Goal: Task Accomplishment & Management: Complete application form

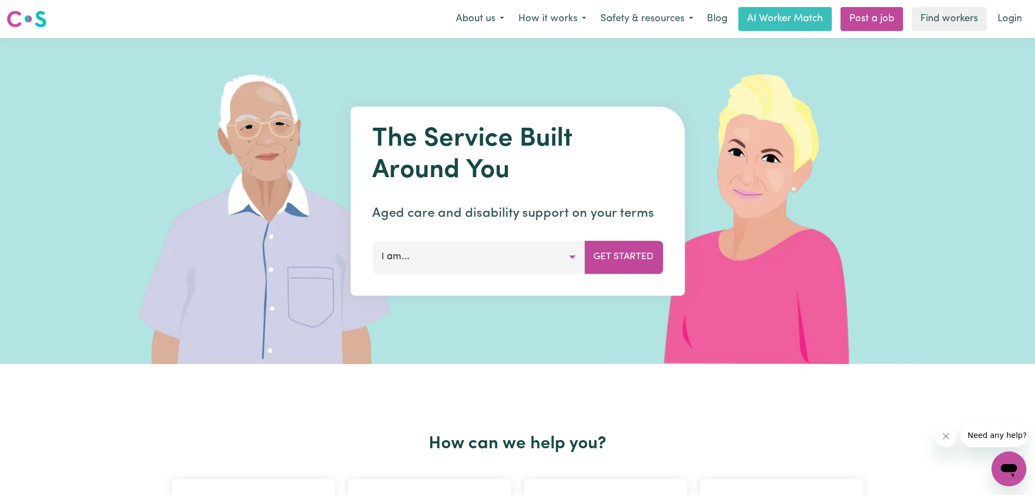
click at [429, 259] on button "I am..." at bounding box center [478, 257] width 212 height 33
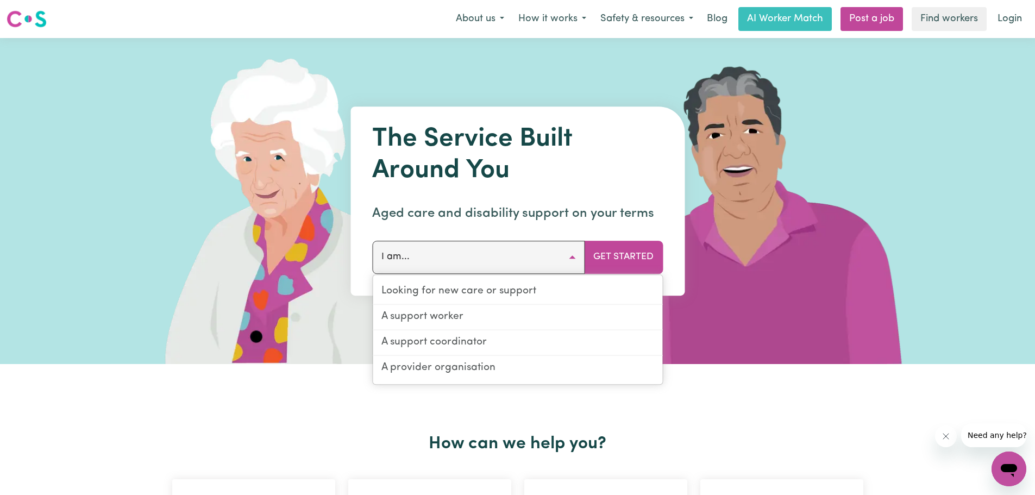
click at [572, 254] on button "I am..." at bounding box center [478, 257] width 212 height 33
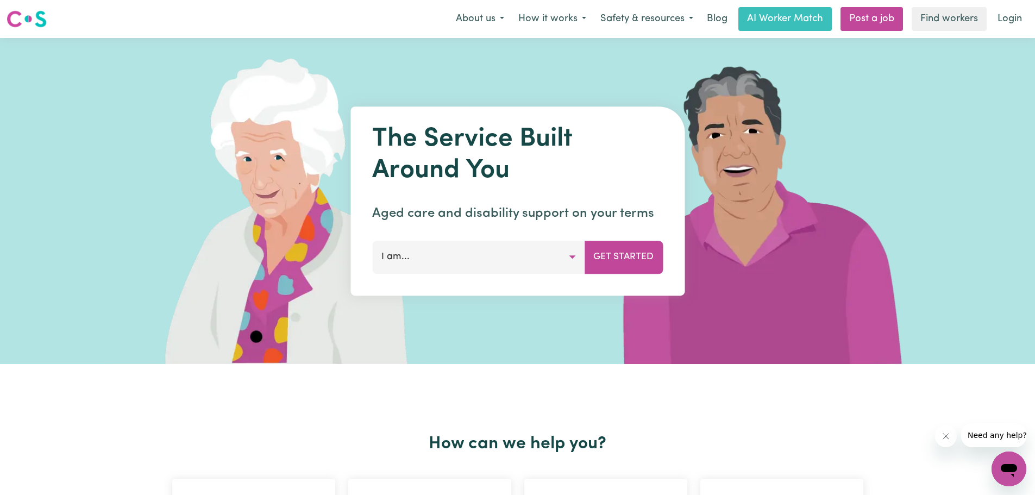
click at [452, 255] on button "I am..." at bounding box center [478, 257] width 212 height 33
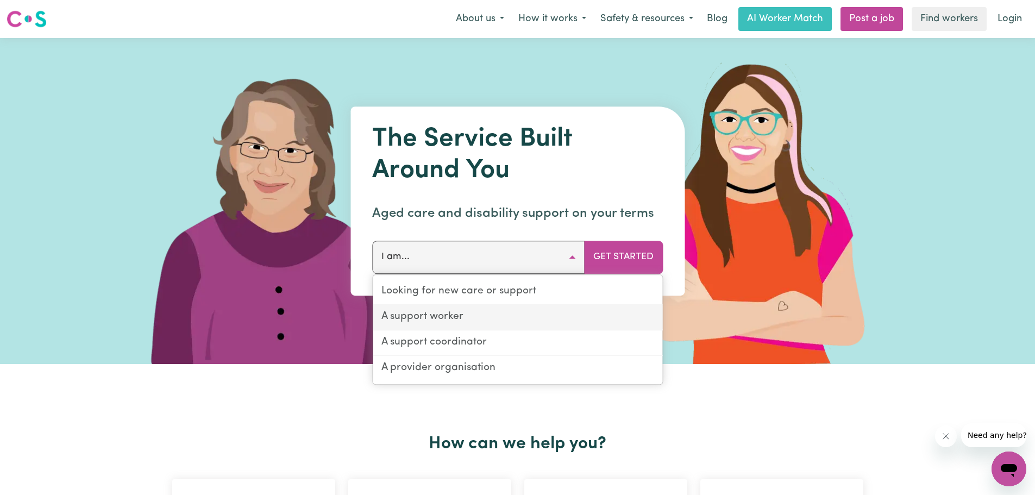
click at [461, 316] on link "A support worker" at bounding box center [517, 318] width 289 height 26
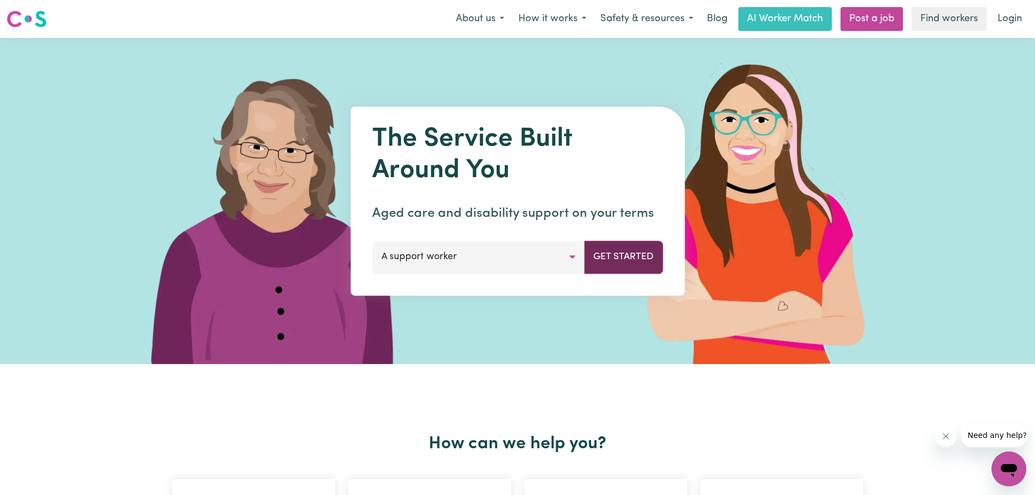
click at [609, 259] on button "Get Started" at bounding box center [623, 257] width 79 height 33
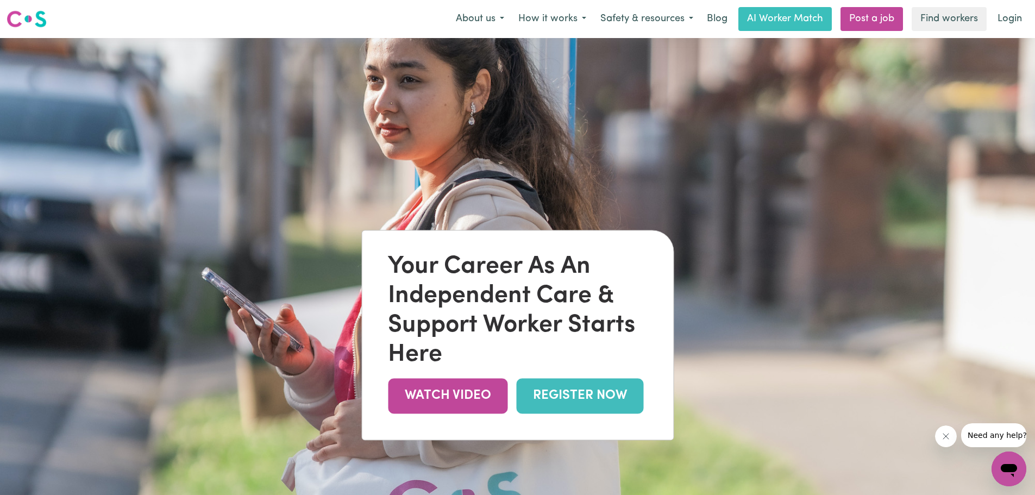
click at [582, 392] on link "REGISTER NOW" at bounding box center [579, 395] width 127 height 35
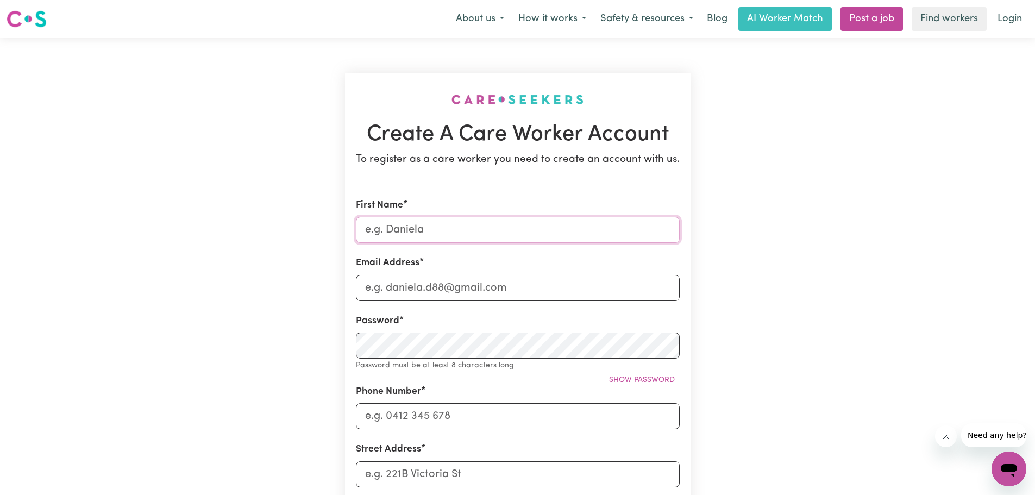
click at [433, 227] on input "First Name" at bounding box center [518, 230] width 324 height 26
type input "Erlinda"
click at [525, 284] on input "Email Address" at bounding box center [518, 288] width 324 height 26
type input "erlindaicao@gmail.com"
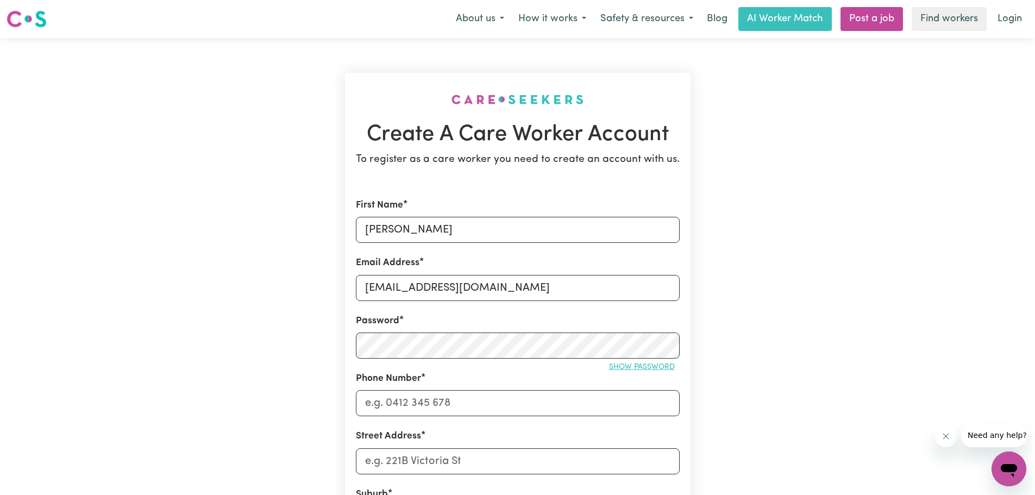
click at [609, 366] on span "Show password" at bounding box center [642, 367] width 66 height 8
click at [452, 405] on input "Phone Number" at bounding box center [518, 403] width 324 height 26
click at [452, 403] on input "Phone Number" at bounding box center [518, 403] width 324 height 26
type input "0468532121"
click at [470, 462] on input "Street Address" at bounding box center [518, 461] width 324 height 26
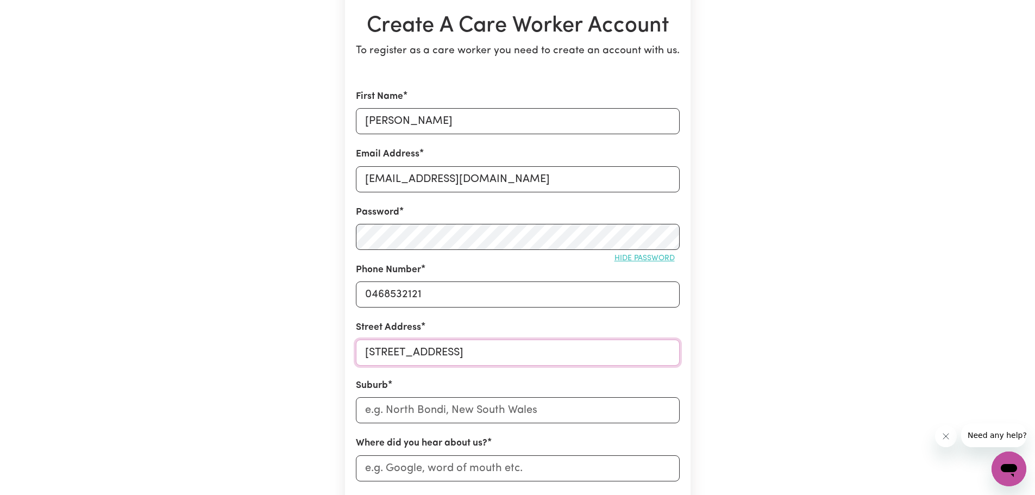
scroll to position [217, 0]
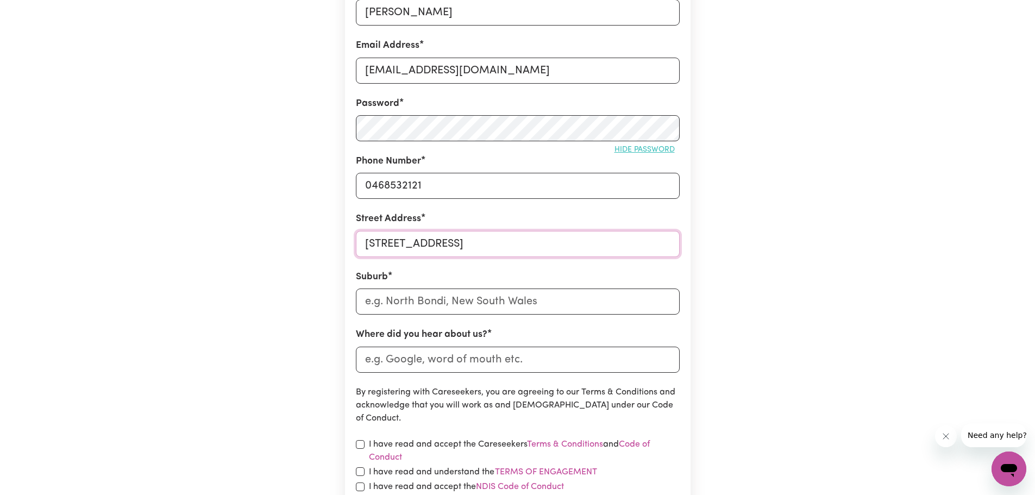
type input "8 Kungala Street St Marys 2760"
click at [445, 300] on input "text" at bounding box center [518, 301] width 324 height 26
click at [448, 303] on input "text" at bounding box center [518, 301] width 324 height 26
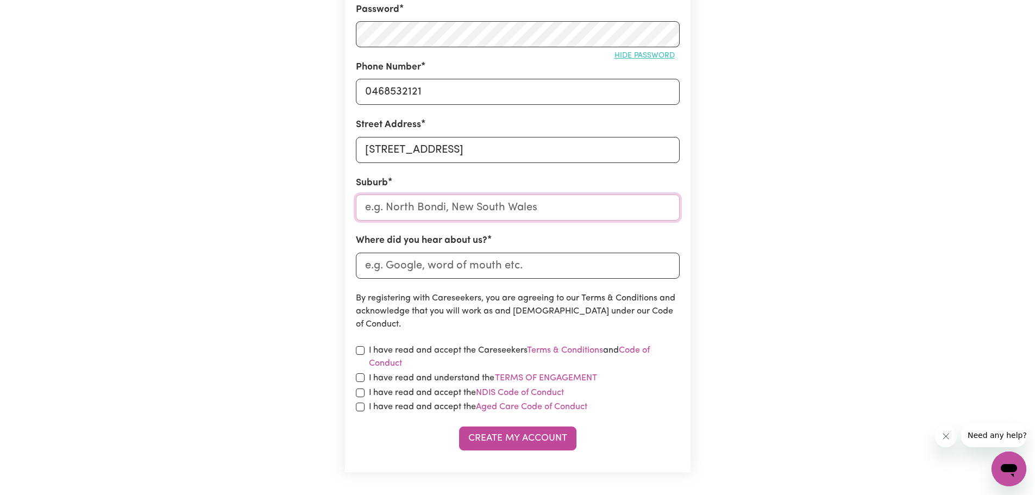
scroll to position [272, 0]
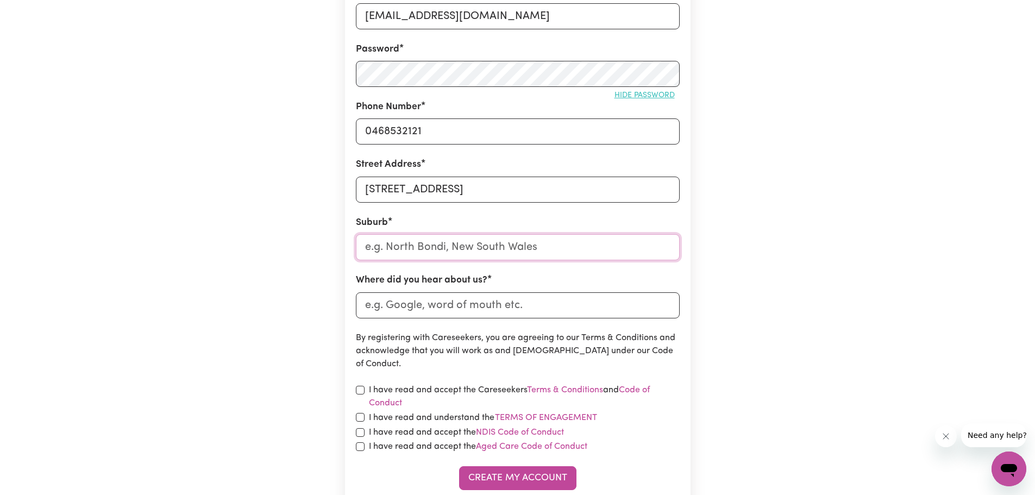
click at [549, 247] on input "text" at bounding box center [518, 247] width 324 height 26
click at [535, 247] on input "text" at bounding box center [518, 247] width 324 height 26
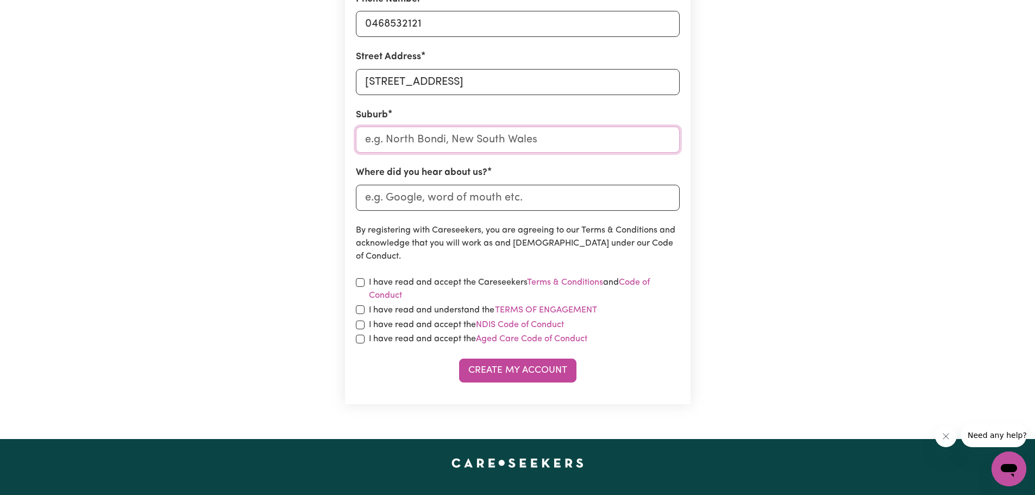
scroll to position [380, 0]
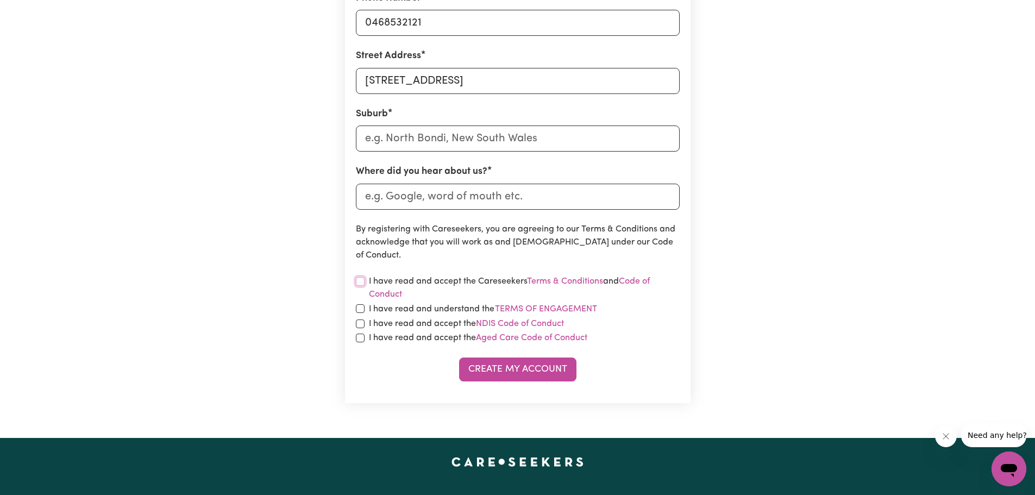
click at [362, 279] on input "checkbox" at bounding box center [360, 281] width 9 height 9
checkbox input "true"
click at [533, 141] on input "text" at bounding box center [518, 138] width 324 height 26
type input "St"
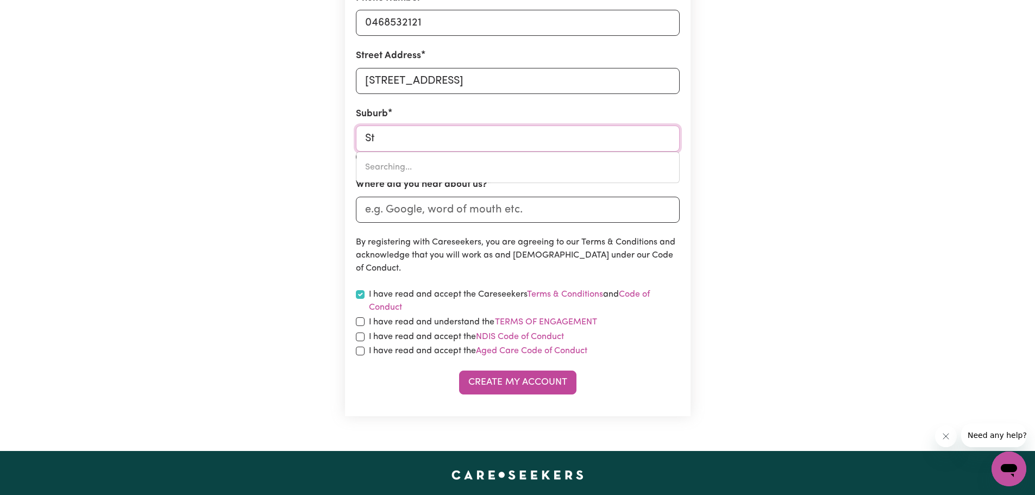
type input "St AGNES, Queensland, 4671"
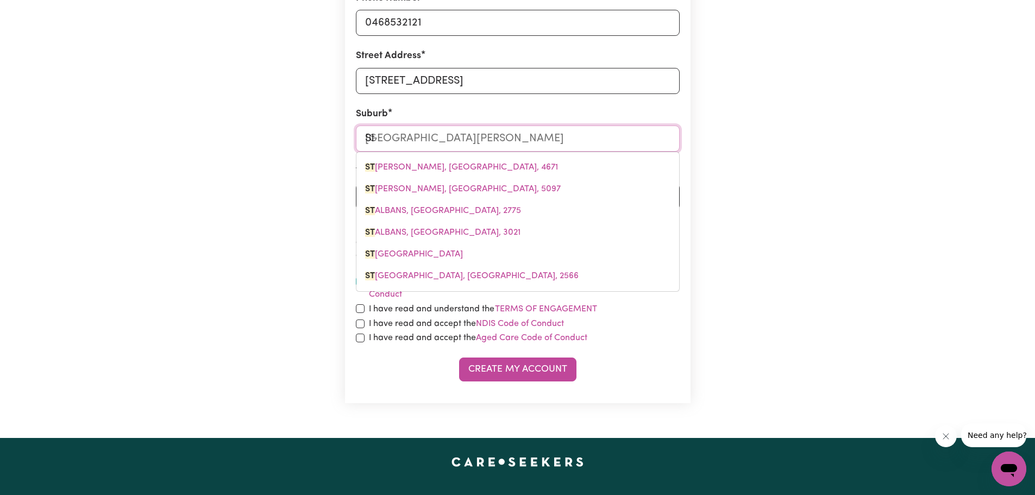
type input "St M"
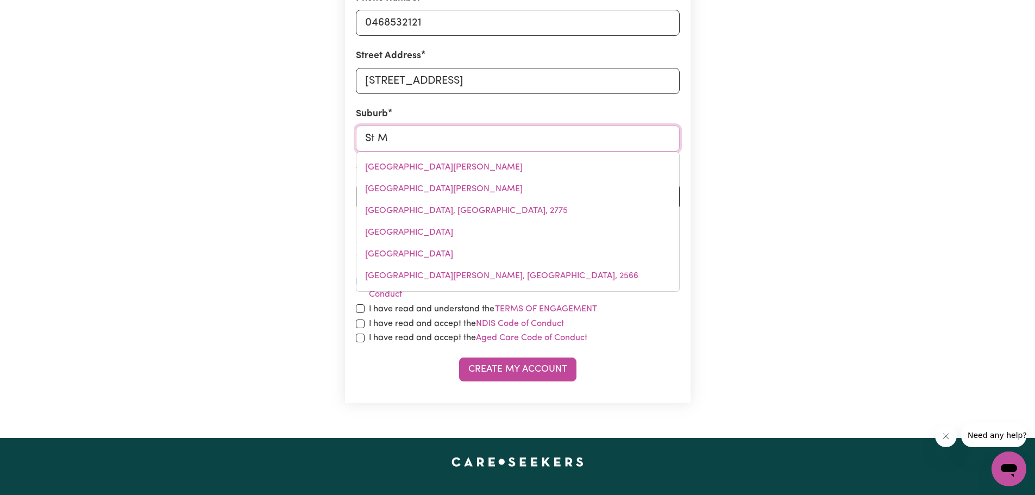
type input "St Ma"
type input "St MaRY, Queensland, 4650"
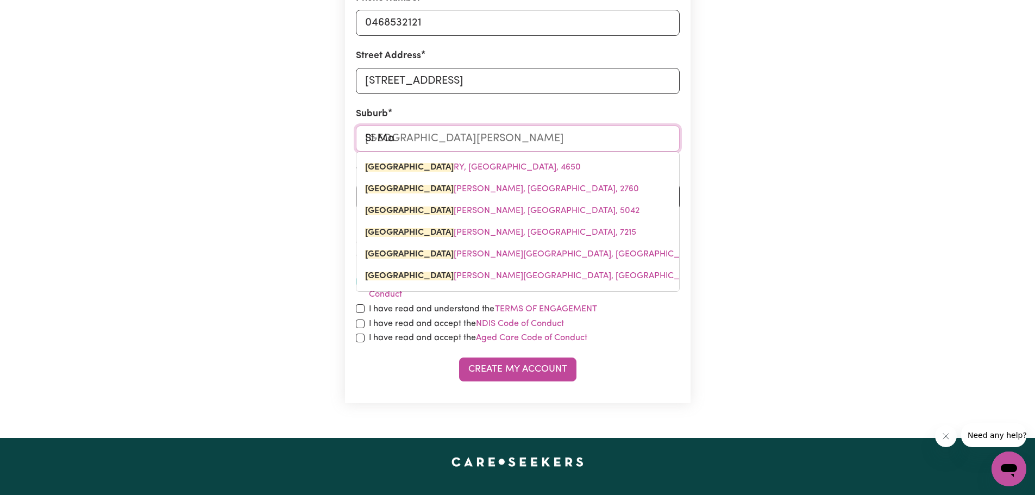
type input "St Mar"
type input "St MarY, Queensland, 4650"
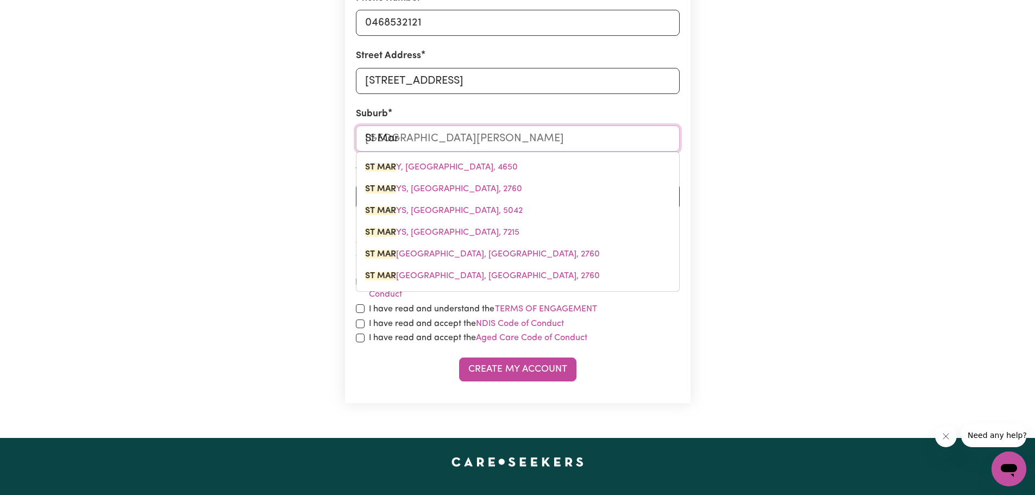
type input "St Mary"
type input "St Mary, Queensland, 4650"
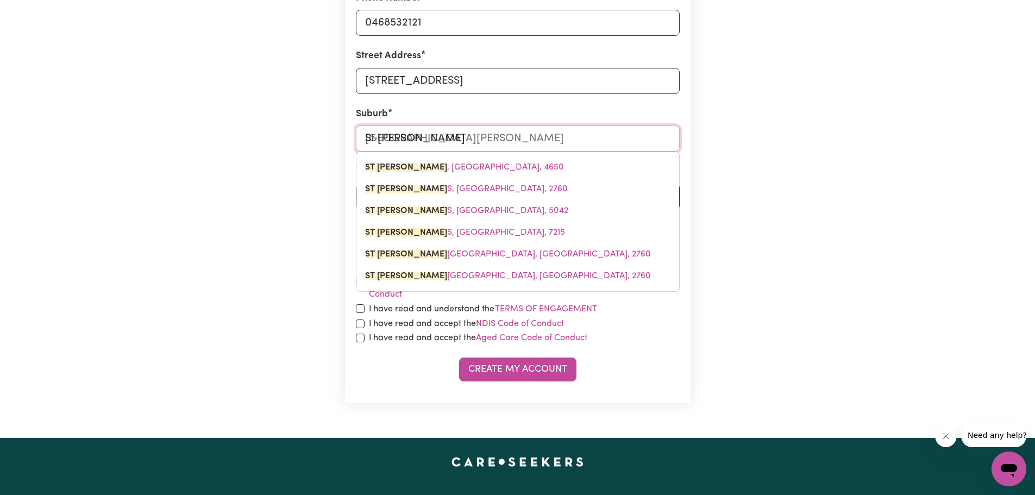
type input "St Marys"
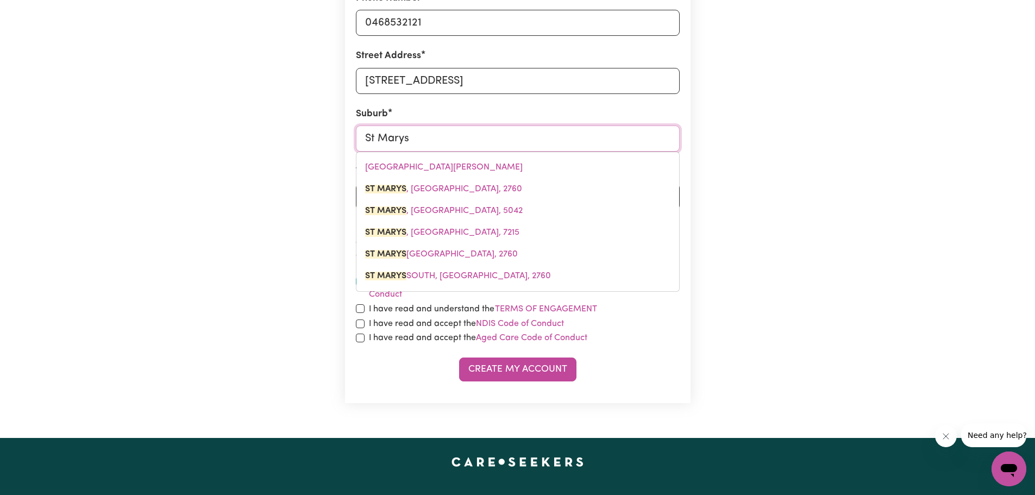
type input "St Marys, New South Wales, 2760"
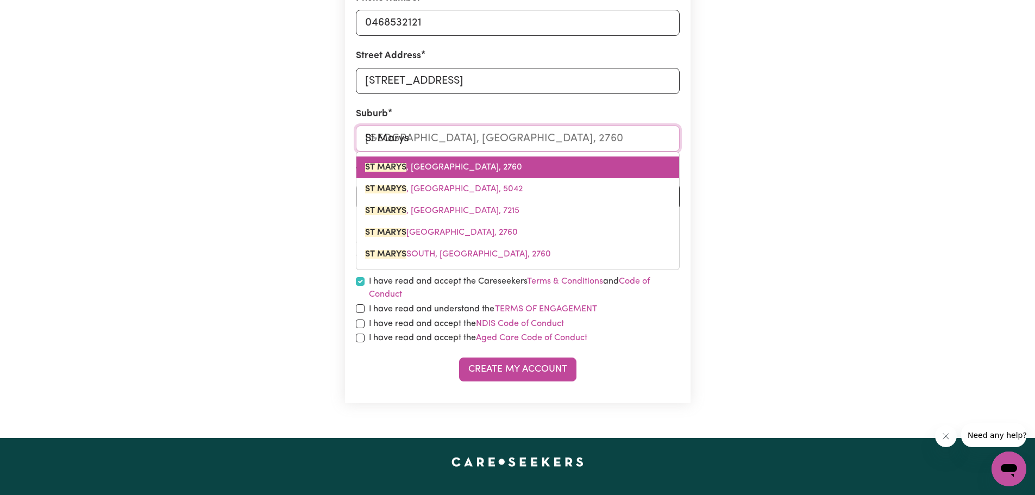
click at [468, 169] on span "ST MARYS , New South Wales, 2760" at bounding box center [443, 167] width 157 height 9
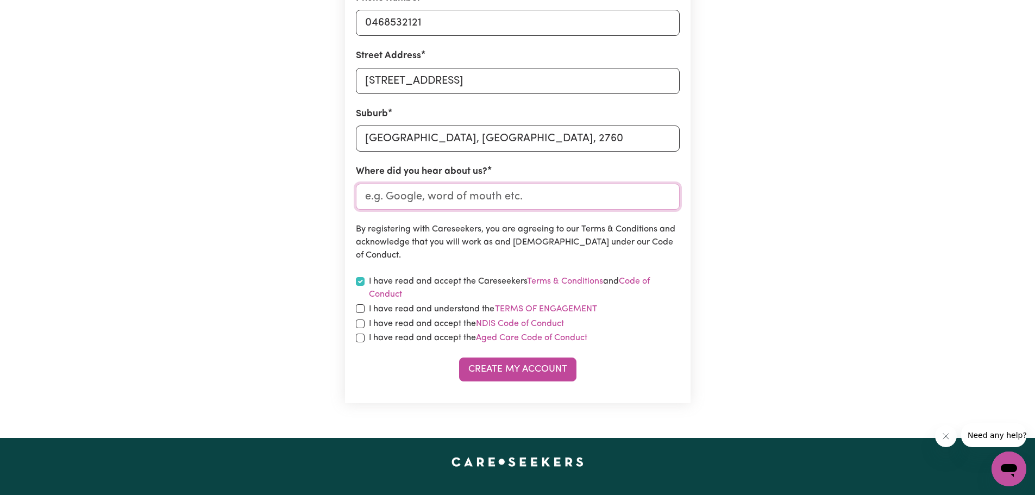
click at [487, 201] on input "Where did you hear about us?" at bounding box center [518, 197] width 324 height 26
type input "Friend"
click at [357, 307] on input "checkbox" at bounding box center [360, 308] width 9 height 9
checkbox input "true"
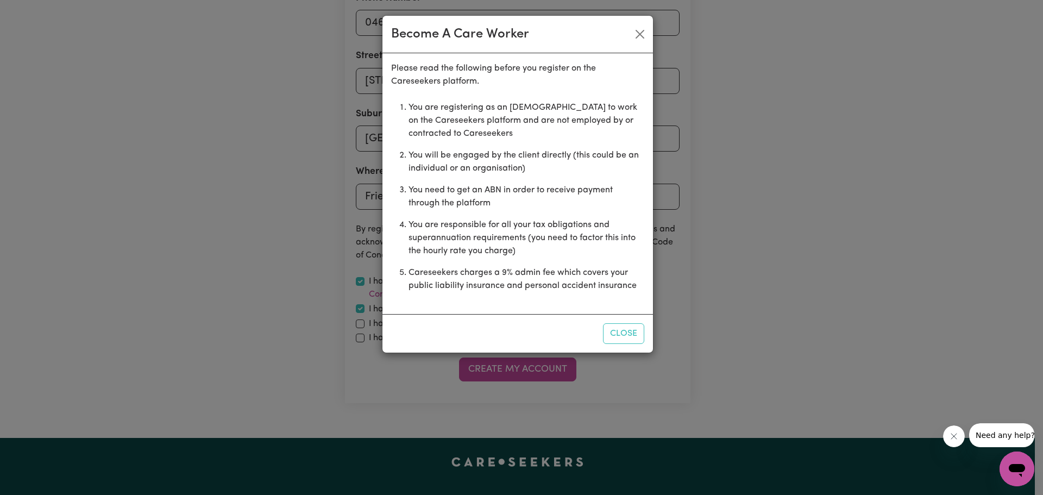
click at [360, 323] on div "Become A Care Worker Please read the following before you register on the Cares…" at bounding box center [521, 247] width 1043 height 495
click at [616, 336] on button "Close" at bounding box center [623, 333] width 41 height 21
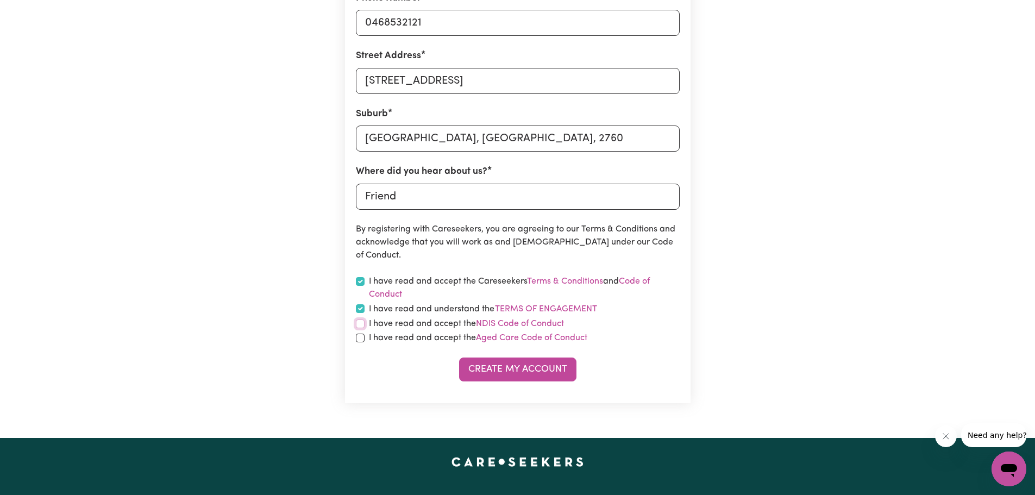
click at [358, 325] on input "checkbox" at bounding box center [360, 323] width 9 height 9
checkbox input "true"
click at [358, 339] on input "checkbox" at bounding box center [360, 337] width 9 height 9
checkbox input "true"
click at [492, 370] on button "Create My Account" at bounding box center [517, 369] width 117 height 24
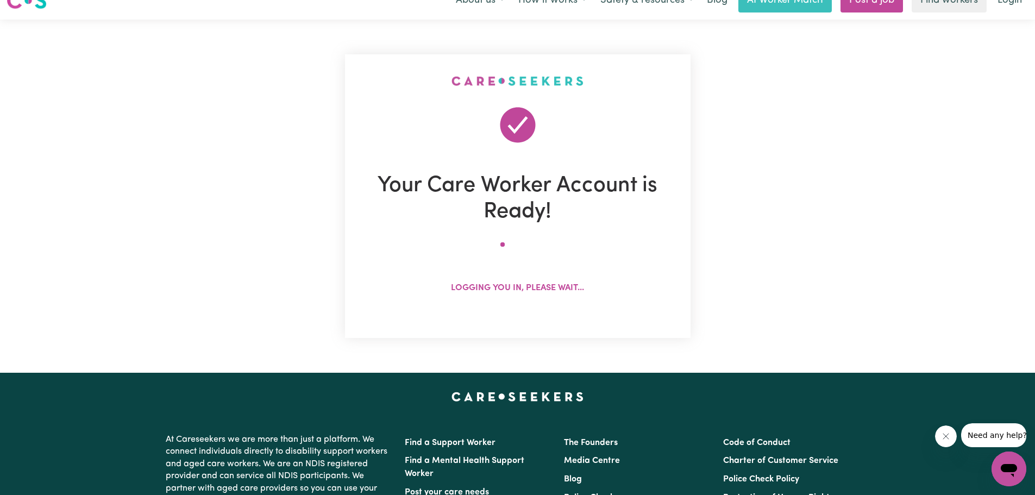
scroll to position [0, 0]
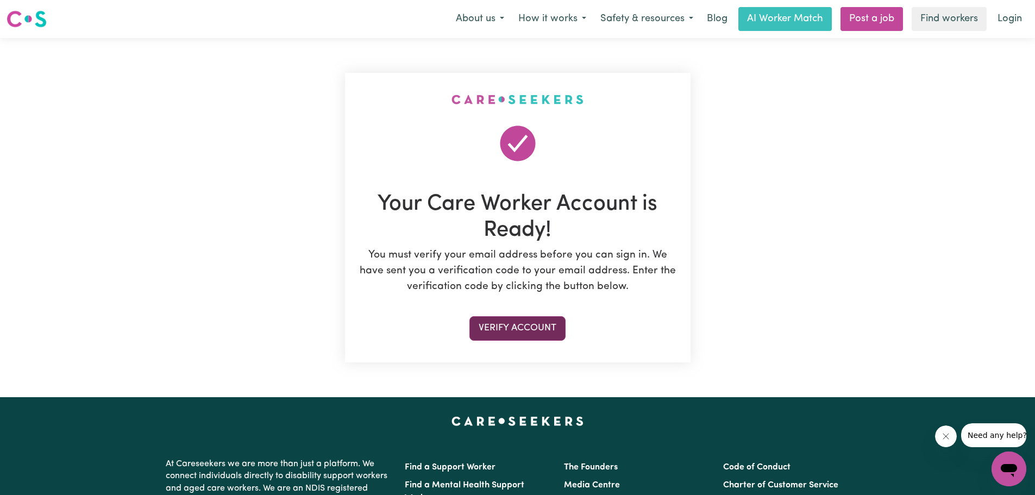
click at [518, 331] on button "Verify Account" at bounding box center [517, 328] width 96 height 24
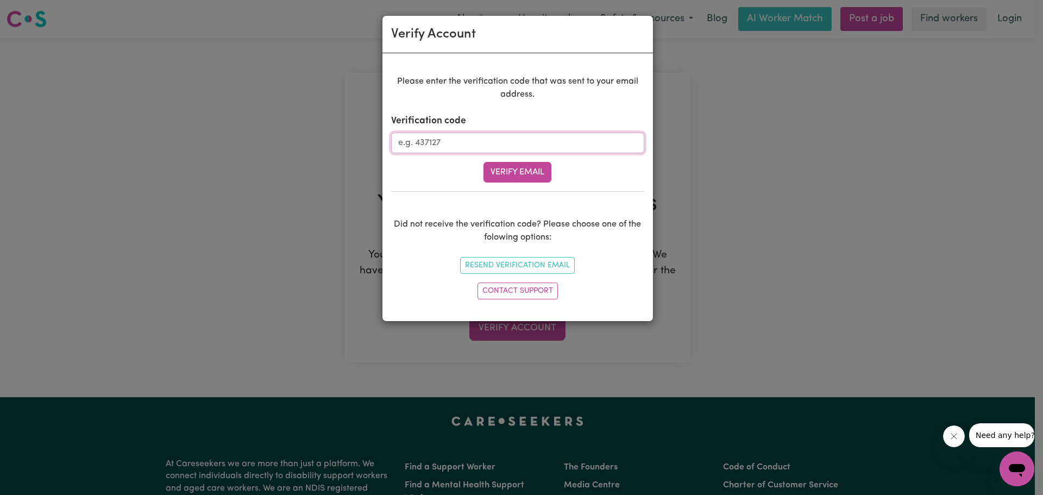
click at [447, 139] on input "Verification code" at bounding box center [517, 143] width 253 height 21
type input "451424"
click at [507, 170] on button "Verify Email" at bounding box center [517, 172] width 68 height 21
